Goal: Register for event/course

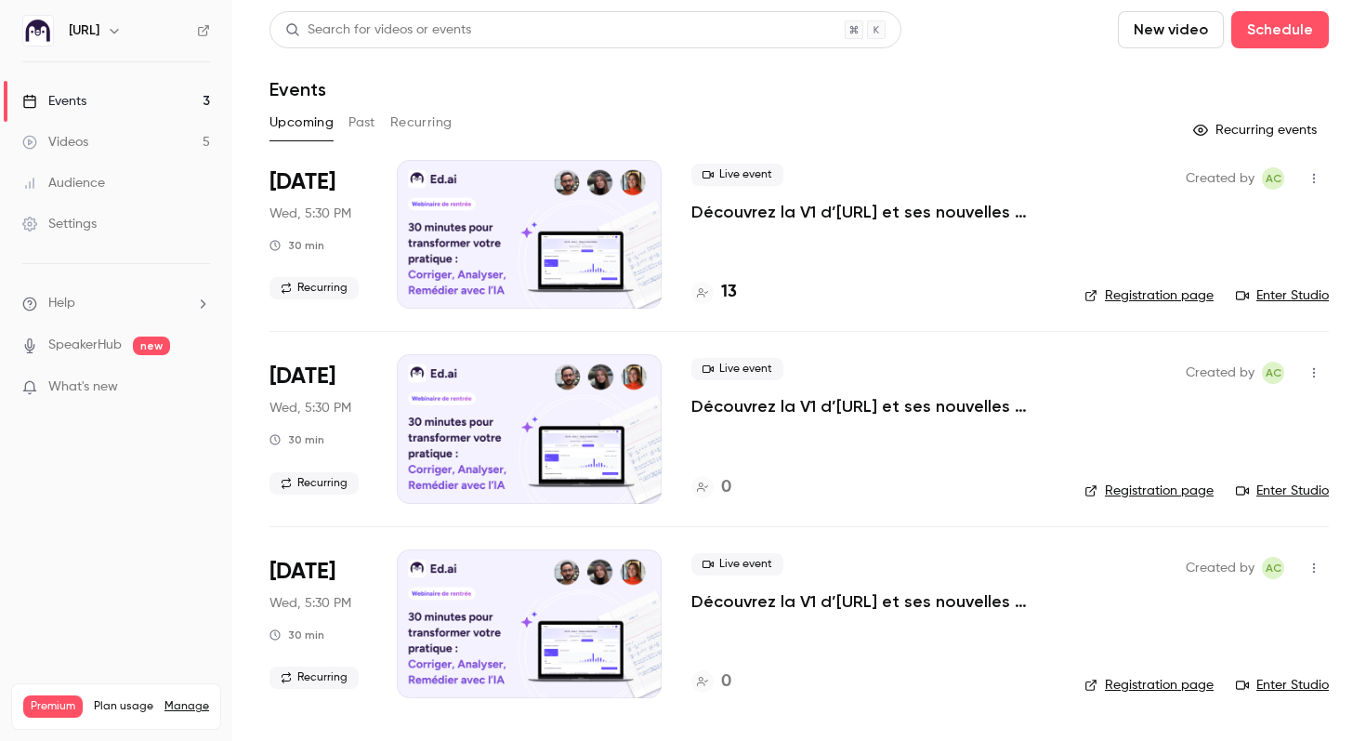
click at [1274, 287] on link "Enter Studio" at bounding box center [1282, 295] width 93 height 19
click at [735, 283] on h4 "13" at bounding box center [729, 292] width 16 height 25
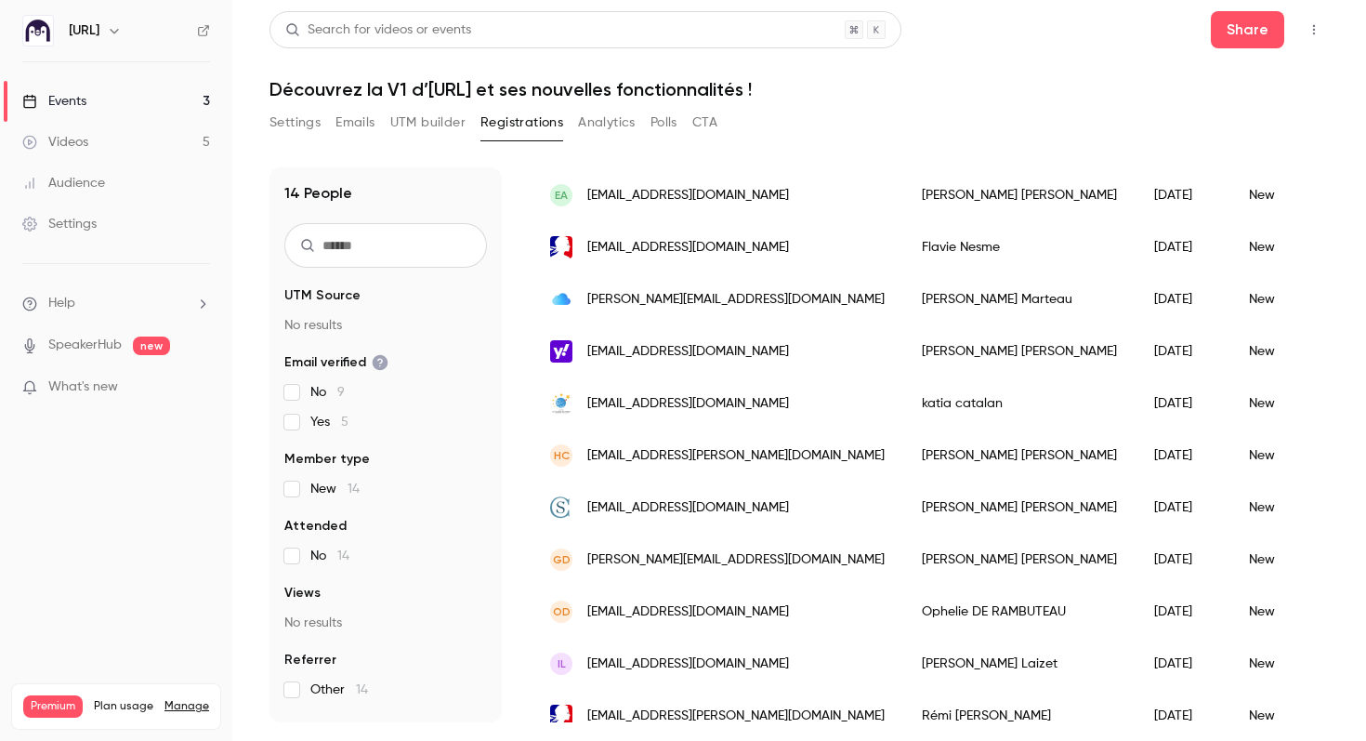
scroll to position [351, 0]
